Goal: Task Accomplishment & Management: Manage account settings

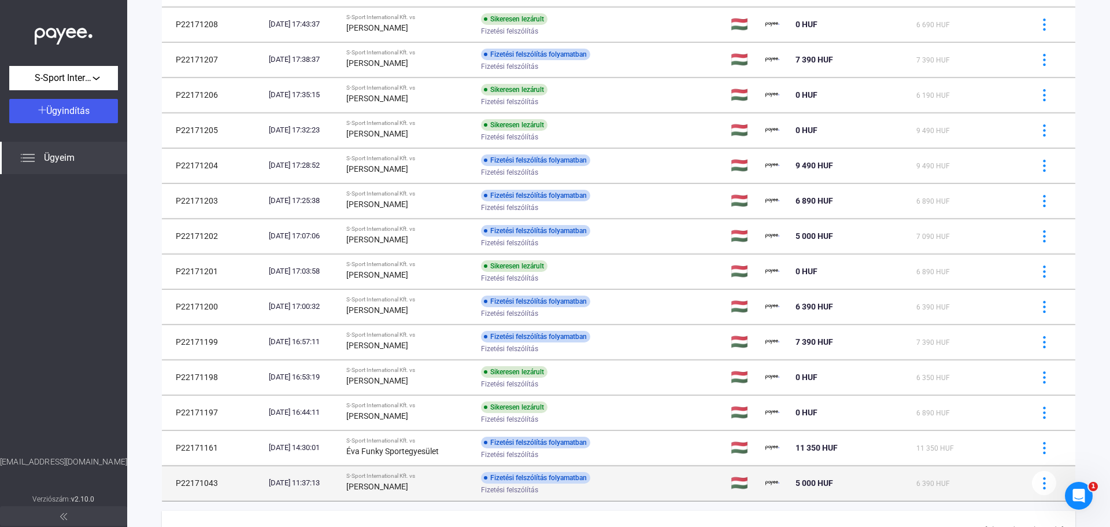
scroll to position [572, 0]
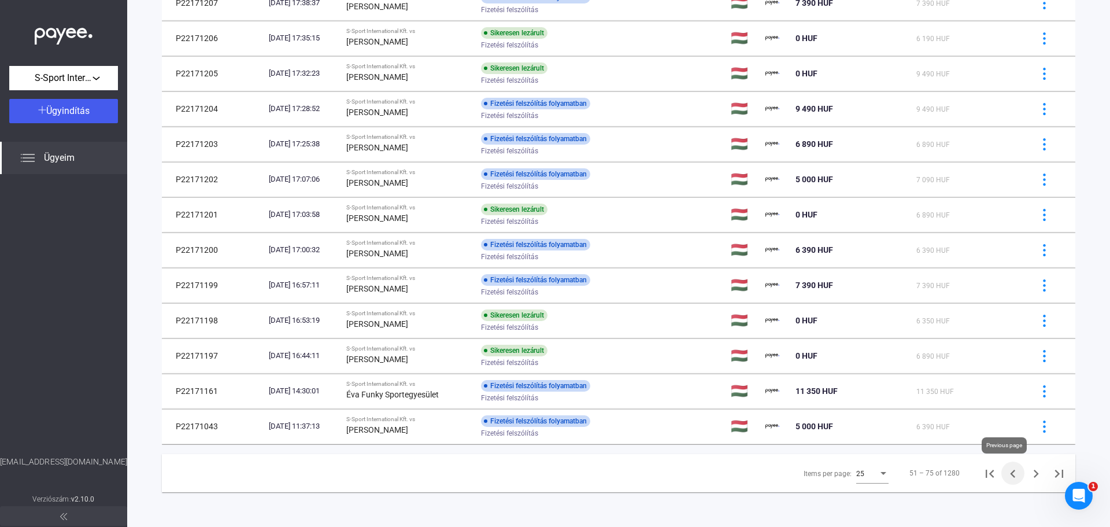
click at [1010, 471] on icon "Previous page" at bounding box center [1012, 474] width 5 height 8
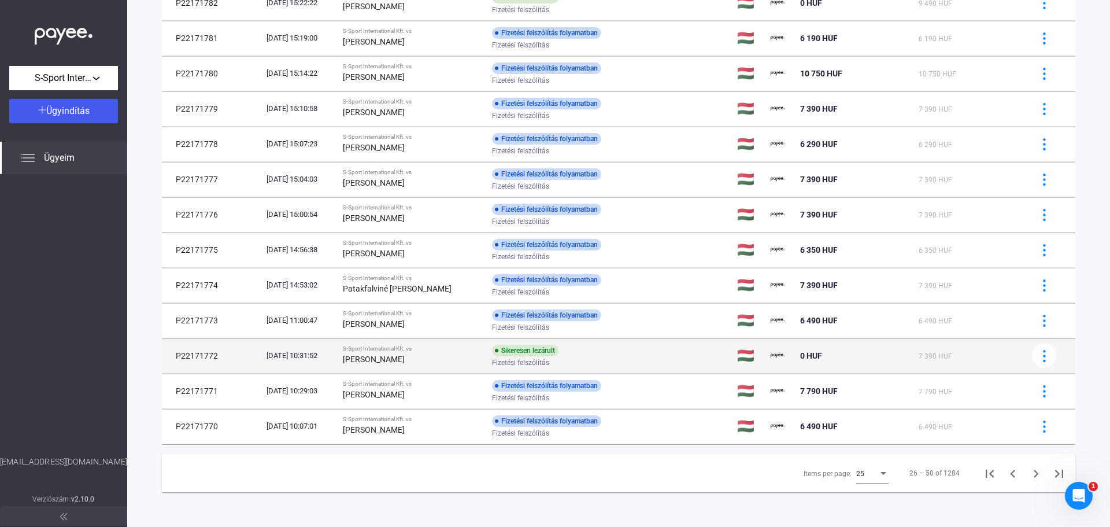
scroll to position [514, 0]
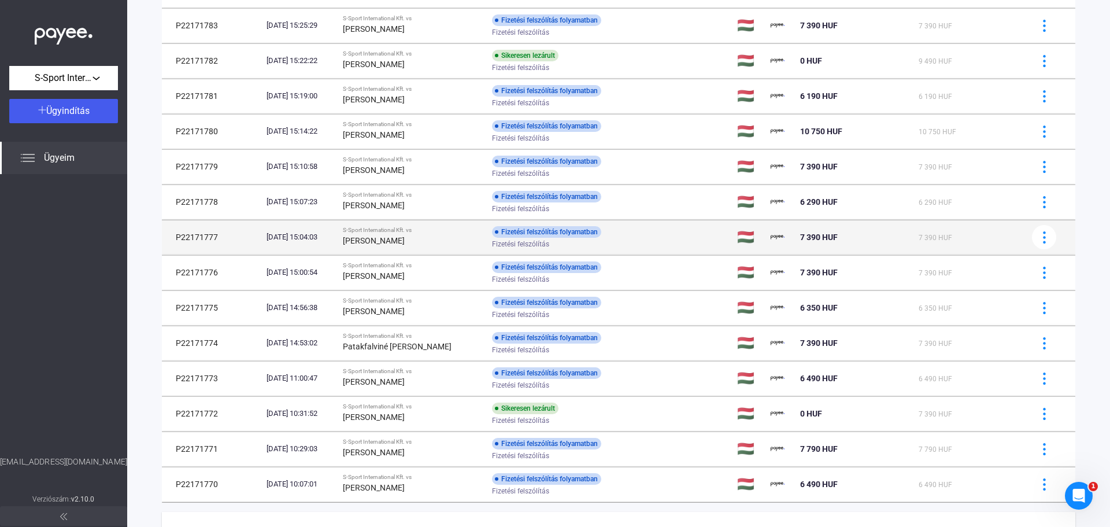
click at [466, 239] on div "[PERSON_NAME]" at bounding box center [413, 241] width 140 height 14
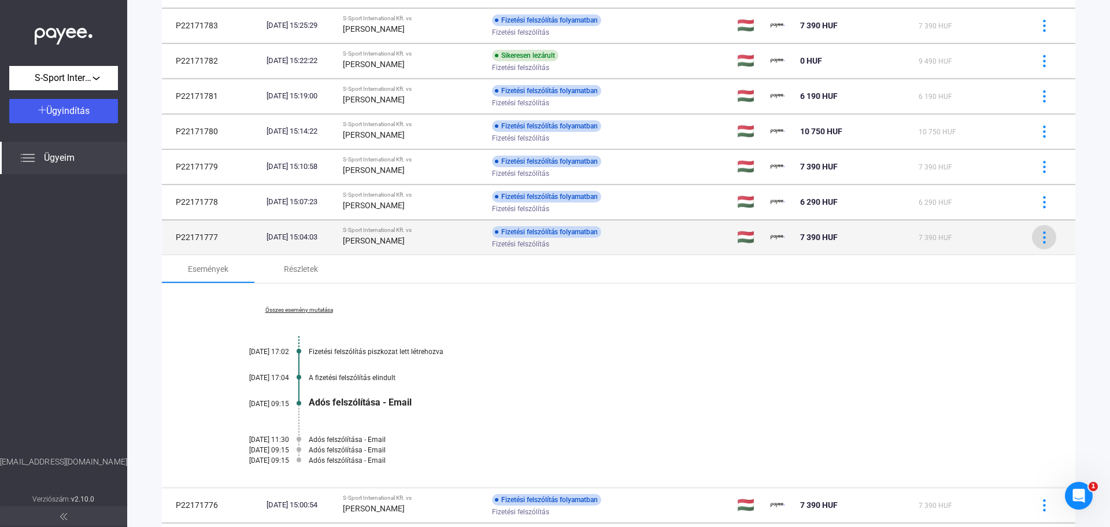
click at [1039, 236] on img at bounding box center [1045, 237] width 12 height 12
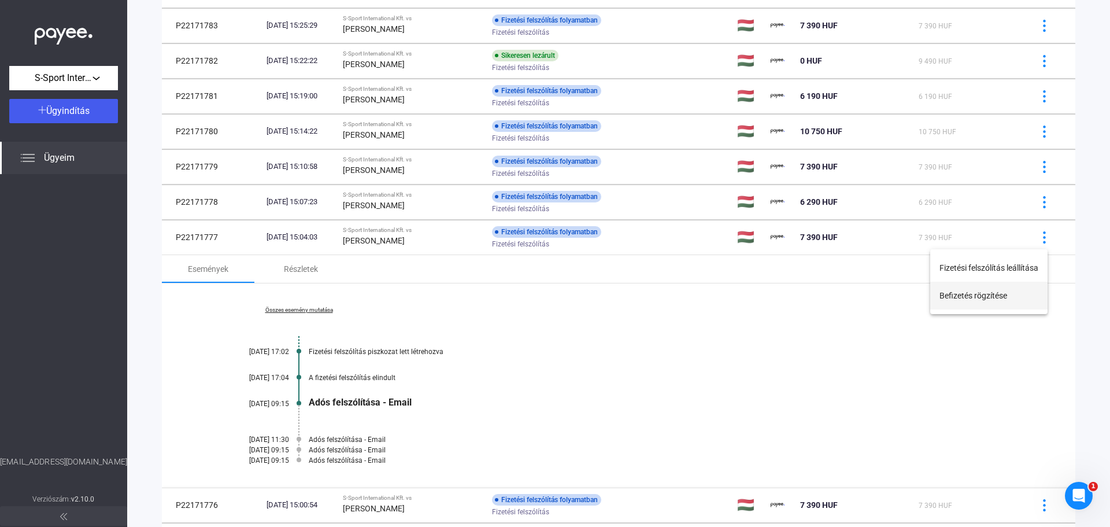
click at [1000, 295] on button "Befizetés rögzítése" at bounding box center [988, 296] width 117 height 28
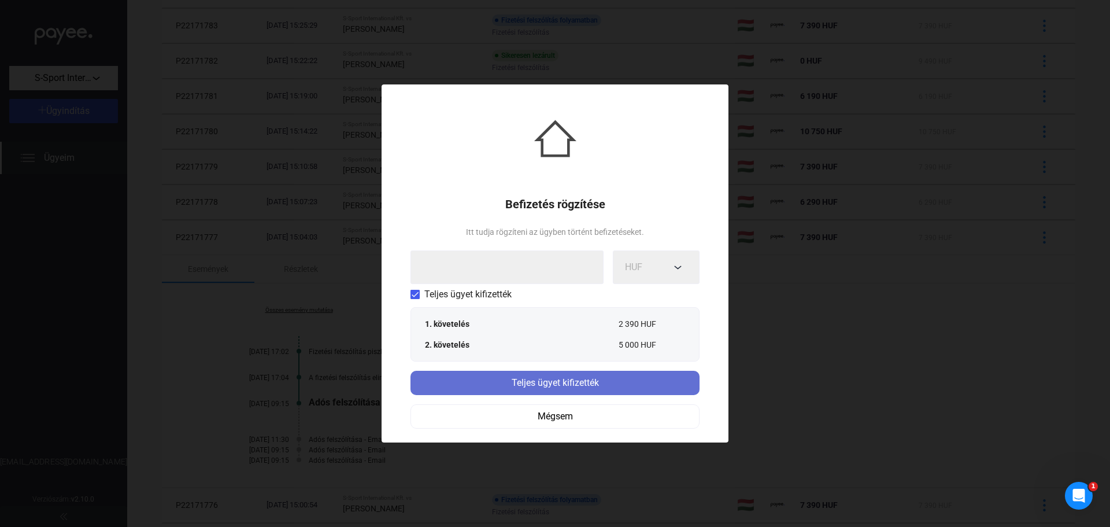
click at [486, 378] on div "Teljes ügyet kifizették" at bounding box center [555, 383] width 282 height 14
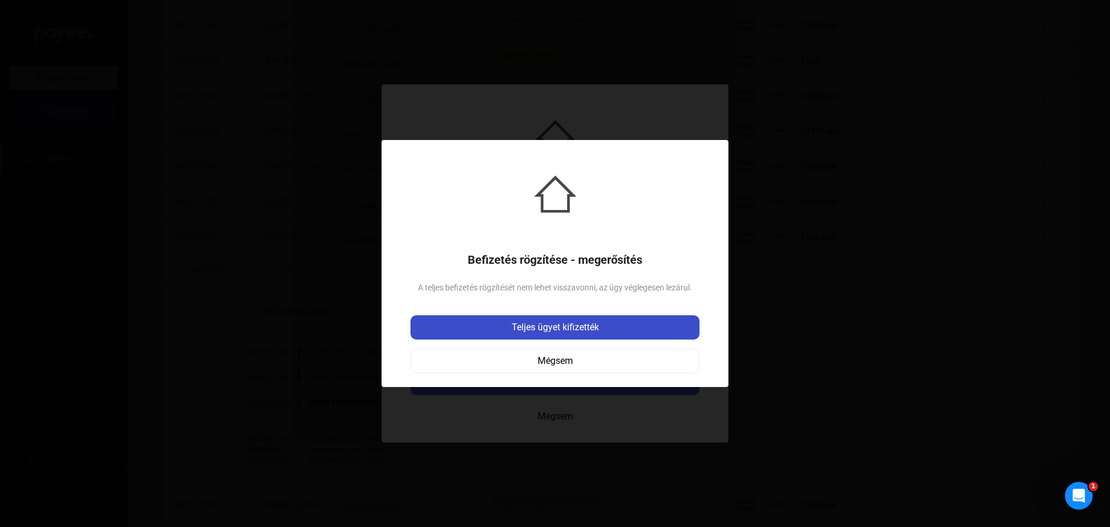
click at [541, 328] on div "Teljes ügyet kifizették" at bounding box center [555, 327] width 282 height 14
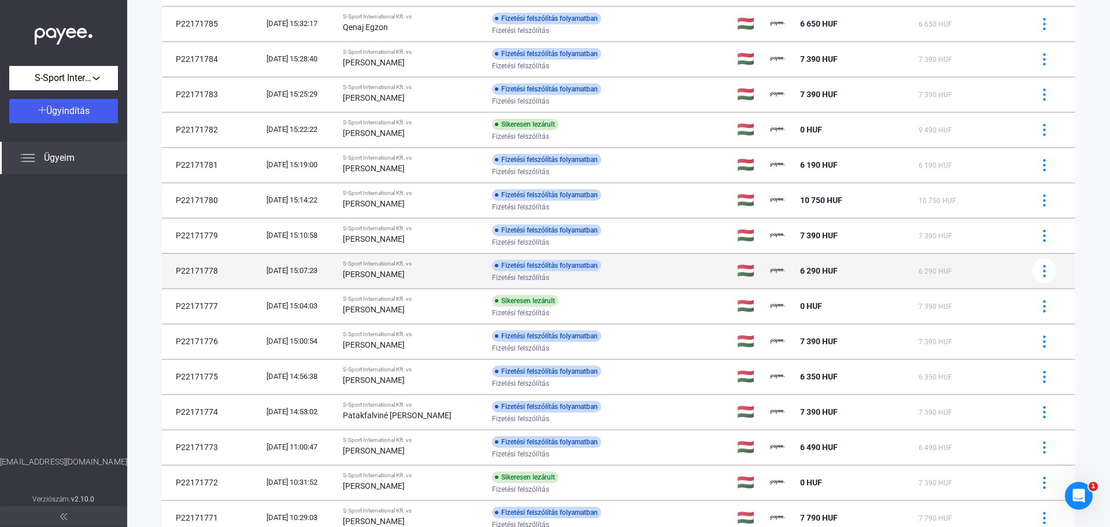
scroll to position [460, 0]
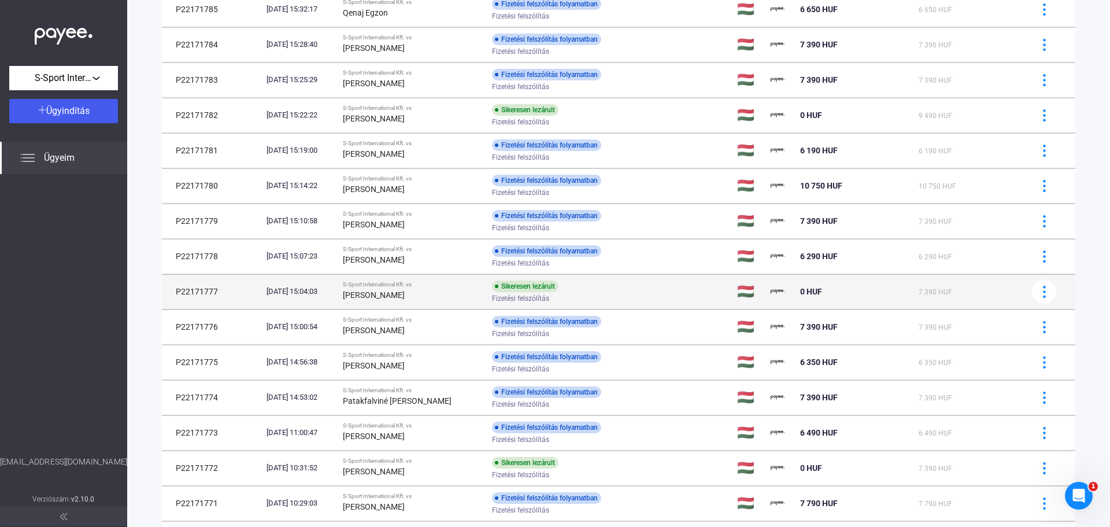
click at [465, 296] on div "[PERSON_NAME]" at bounding box center [413, 295] width 140 height 14
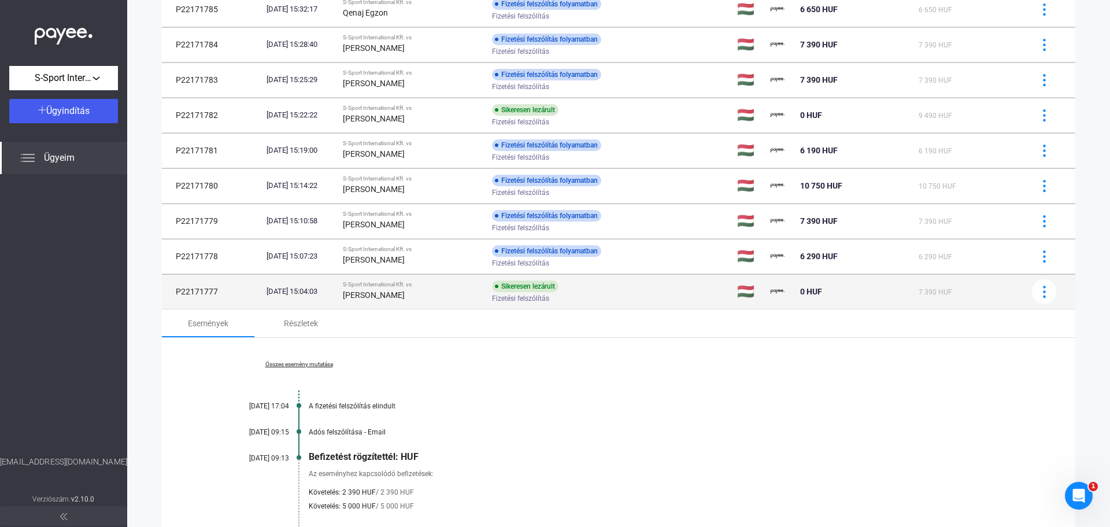
scroll to position [518, 0]
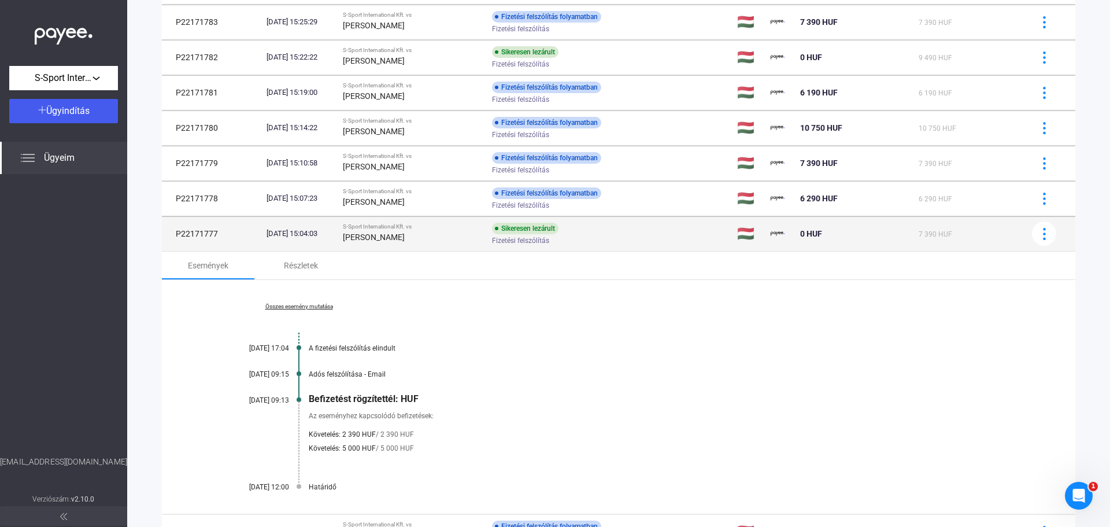
click at [210, 237] on td "P22171777" at bounding box center [212, 233] width 100 height 35
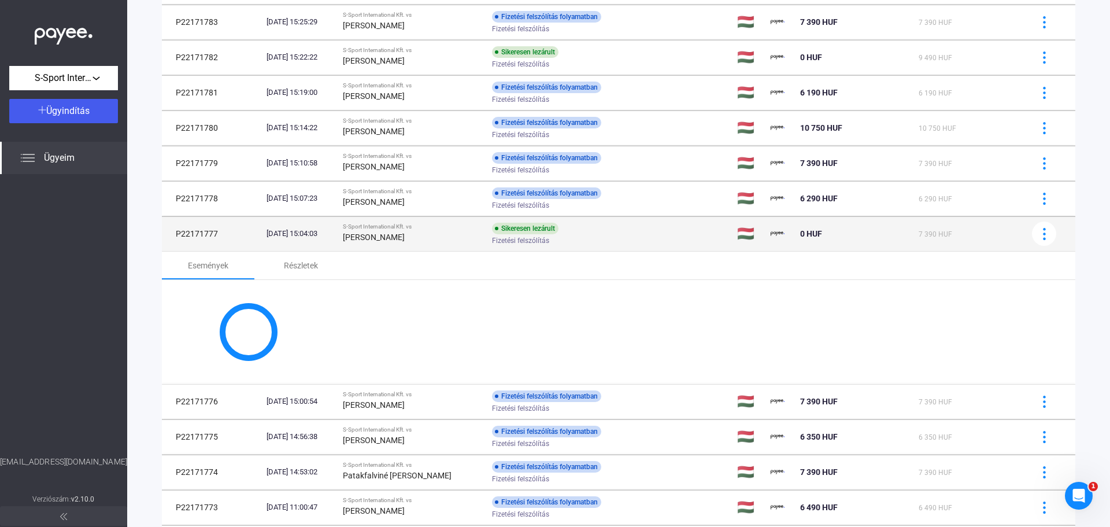
copy td "P22171777"
